Goal: Information Seeking & Learning: Check status

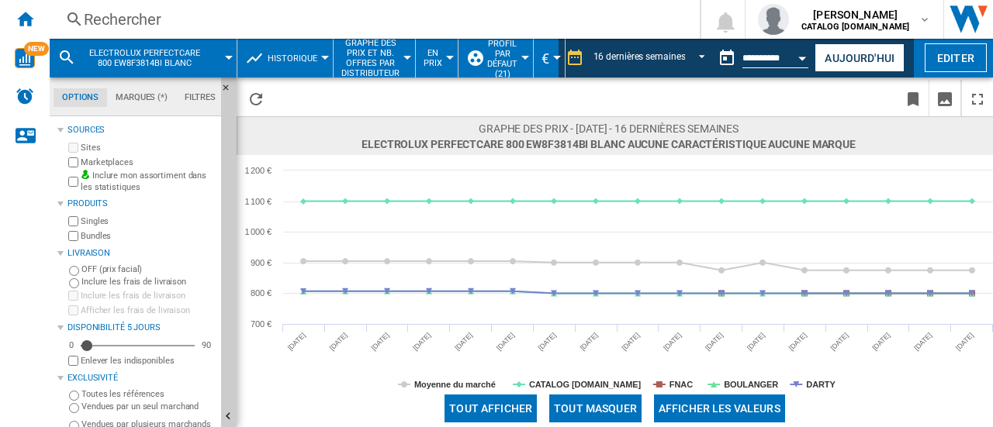
click at [178, 27] on div "Rechercher" at bounding box center [372, 20] width 576 height 22
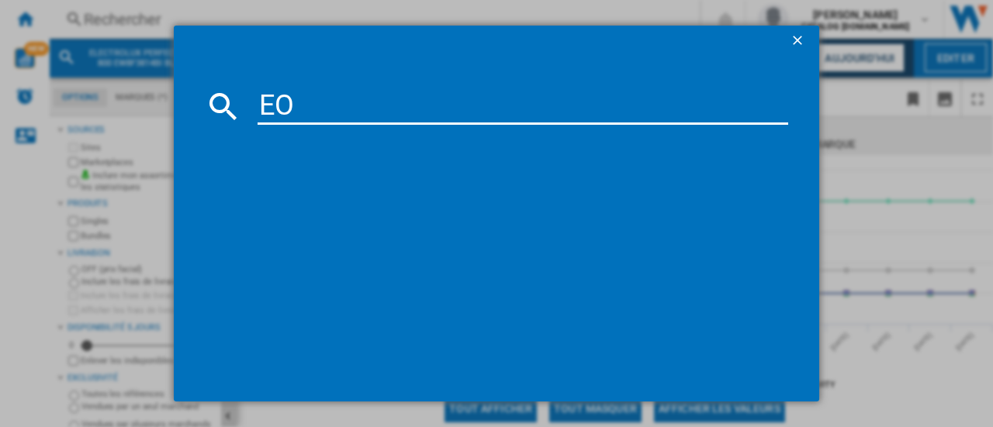
type input "EOD"
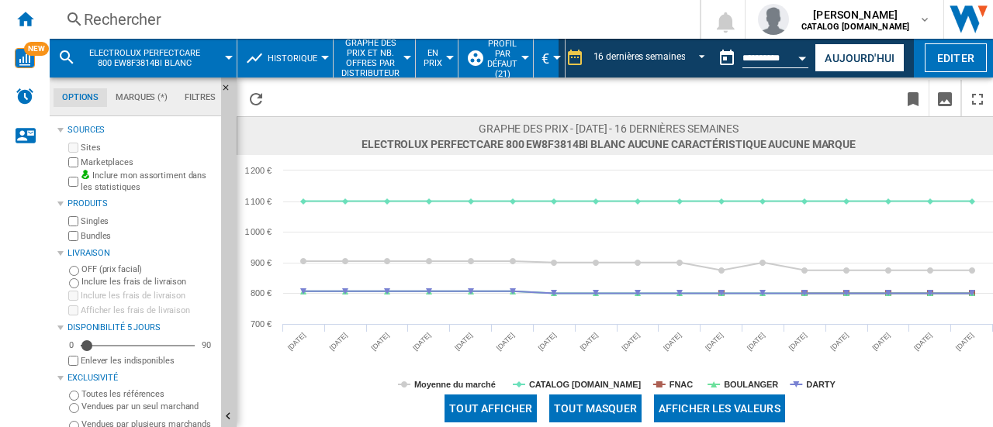
click at [270, 22] on div "Rechercher" at bounding box center [372, 20] width 576 height 22
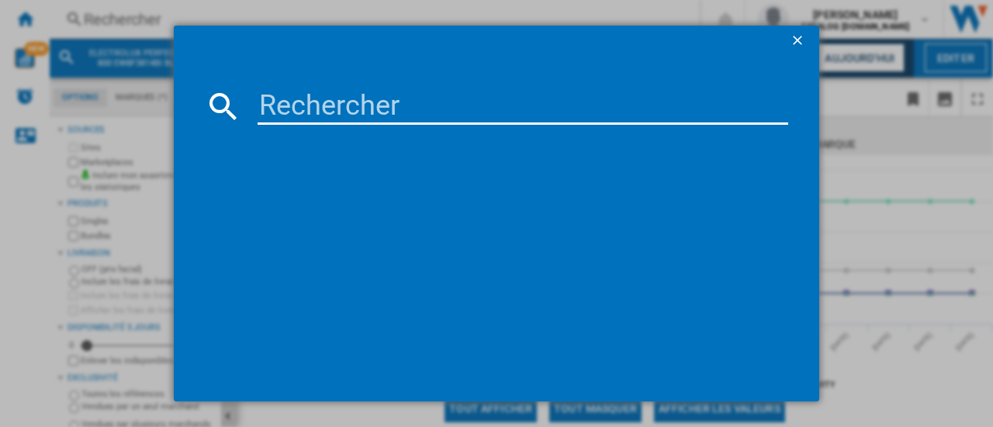
click at [298, 120] on input at bounding box center [523, 106] width 531 height 37
paste input "EOE9P3XT"
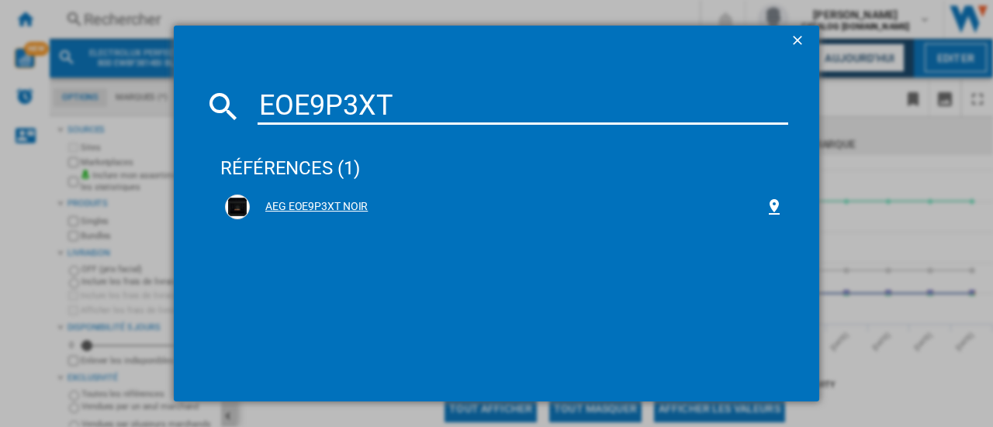
type input "EOE9P3XT"
click at [307, 210] on div "AEG EOE9P3XT NOIR" at bounding box center [507, 207] width 515 height 16
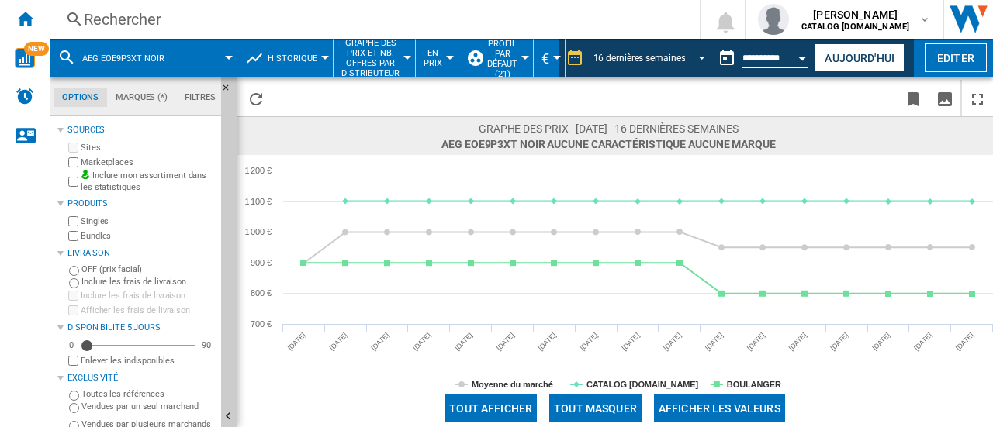
click at [701, 57] on span "REPORTS.WIZARD.STEPS.REPORT.STEPS.REPORT_OPTIONS.PERIOD: 16 dernières semaines" at bounding box center [697, 57] width 19 height 14
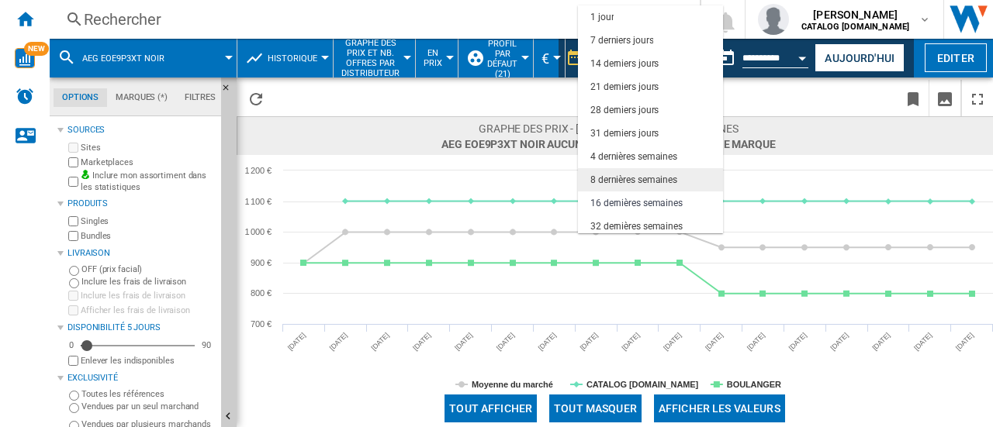
scroll to position [98, 0]
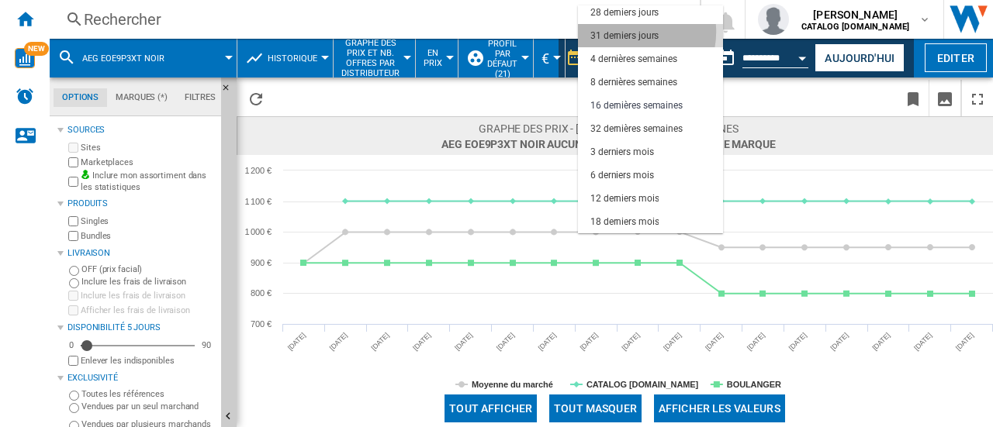
click at [630, 32] on div "31 derniers jours" at bounding box center [624, 35] width 68 height 13
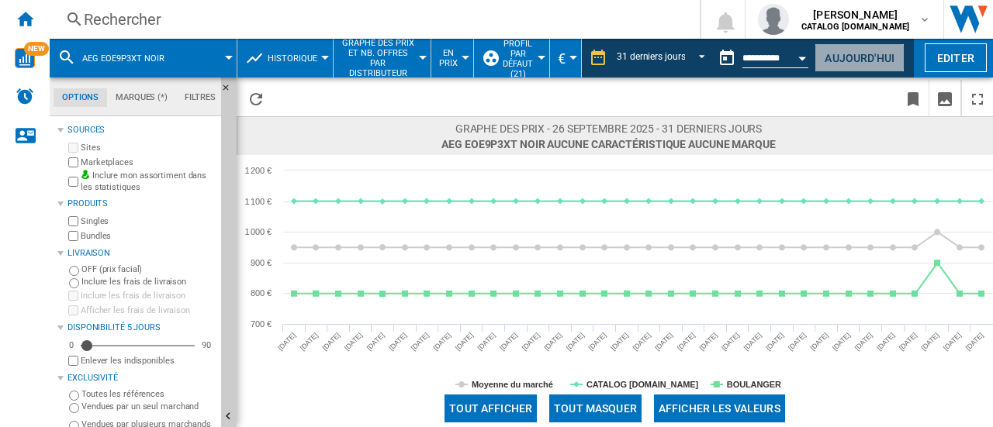
click at [841, 63] on button "Aujourd'hui" at bounding box center [859, 57] width 90 height 29
